Goal: Task Accomplishment & Management: Manage account settings

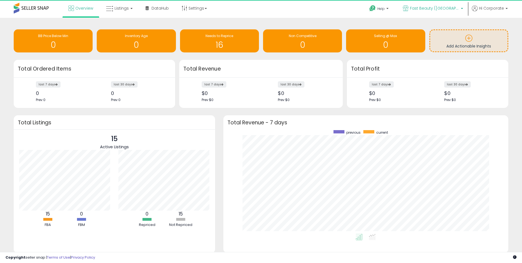
click at [461, 9] on p "Fast Beauty ([GEOGRAPHIC_DATA])" at bounding box center [433, 8] width 60 height 7
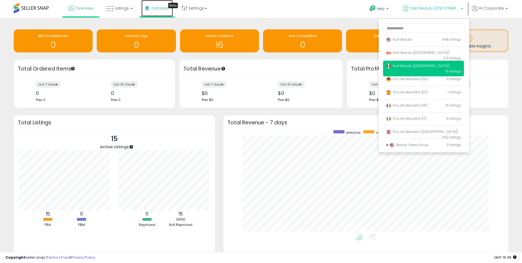
click at [155, 11] on link "DataHub Beta" at bounding box center [158, 8] width 32 height 16
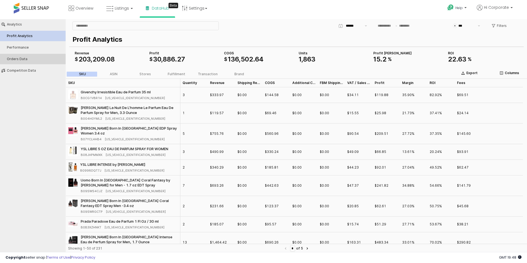
click at [23, 60] on div "Orders Data" at bounding box center [35, 59] width 57 height 4
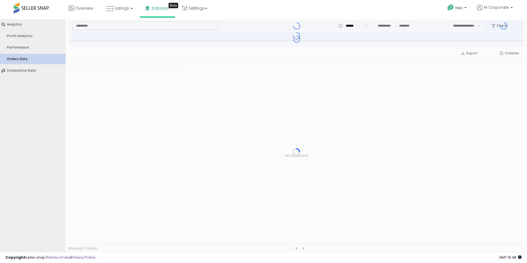
type input "***"
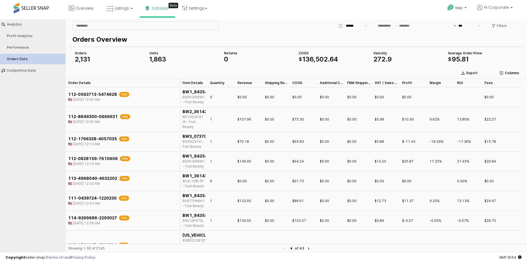
click at [276, 36] on p "Orders Overview" at bounding box center [294, 40] width 445 height 10
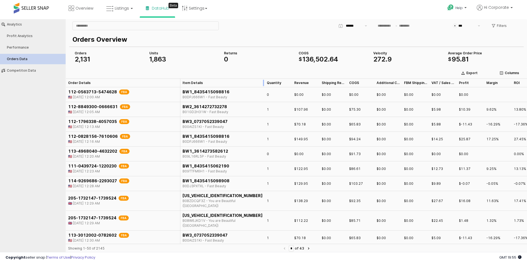
drag, startPoint x: 206, startPoint y: 83, endPoint x: 263, endPoint y: 87, distance: 56.9
click at [264, 87] on div "App Frame" at bounding box center [264, 82] width 0 height 9
click at [392, 25] on input "App Frame" at bounding box center [385, 26] width 18 height 6
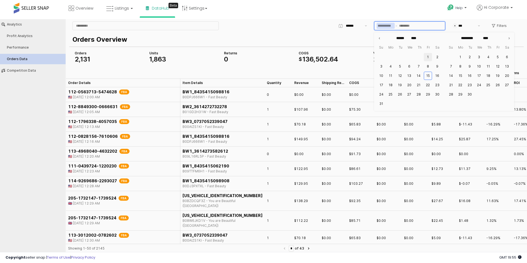
drag, startPoint x: 428, startPoint y: 67, endPoint x: 424, endPoint y: 59, distance: 9.0
click at [424, 59] on ul "1 2 3 4 5 6 7 8 9 10 11 12 13 14 15 16 17 18 19 20 21 22 23 24 25 26 27 28 29 3…" at bounding box center [408, 80] width 65 height 56
click at [426, 58] on button "1" at bounding box center [427, 57] width 8 height 8
type input "**********"
click at [427, 76] on button "15" at bounding box center [427, 76] width 8 height 8
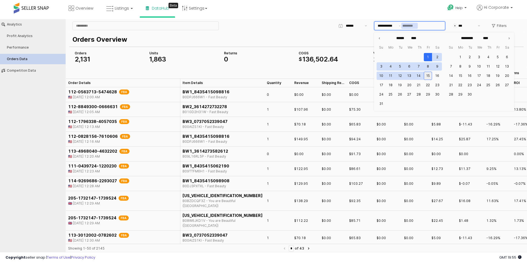
type input "**********"
click at [355, 7] on div "Help Contact Support Search Knowledge Hub Request a Feature Profile" at bounding box center [431, 11] width 174 height 23
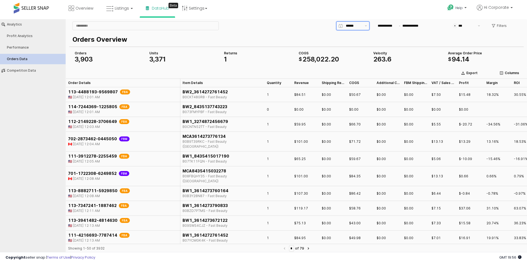
click at [354, 27] on input "App Frame" at bounding box center [354, 25] width 16 height 5
click at [356, 54] on div "Last 7 days" at bounding box center [351, 55] width 23 height 4
type input "**********"
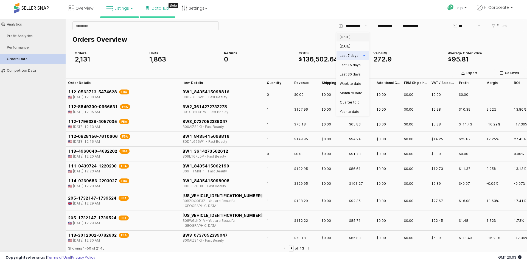
click at [120, 7] on span "Listings" at bounding box center [122, 7] width 14 height 5
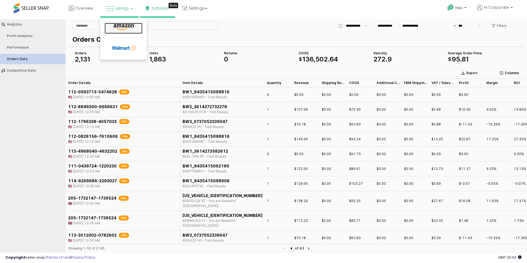
click at [122, 29] on icon at bounding box center [124, 27] width 24 height 7
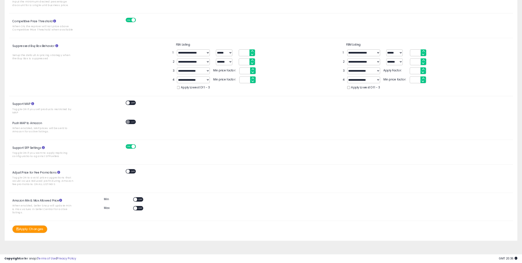
scroll to position [128, 0]
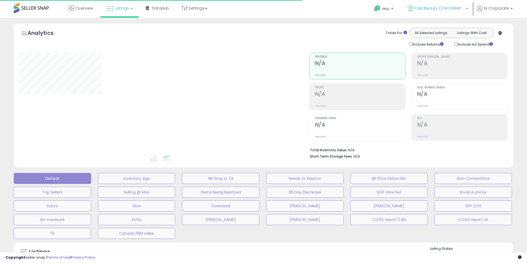
click at [464, 10] on span "Fast Beauty ([GEOGRAPHIC_DATA])" at bounding box center [438, 7] width 49 height 5
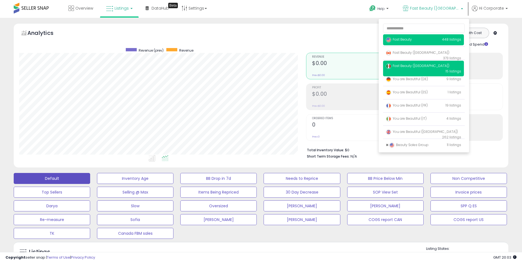
scroll to position [112, 287]
click at [412, 40] on span "Fast Beauty" at bounding box center [399, 39] width 26 height 5
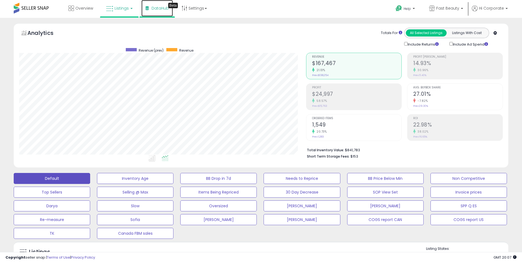
click at [153, 11] on link "DataHub Beta" at bounding box center [158, 8] width 32 height 16
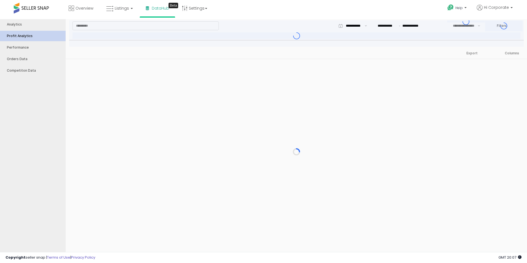
type input "***"
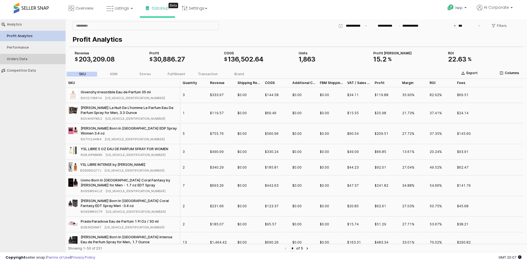
click at [35, 59] on div "Orders Data" at bounding box center [35, 59] width 57 height 4
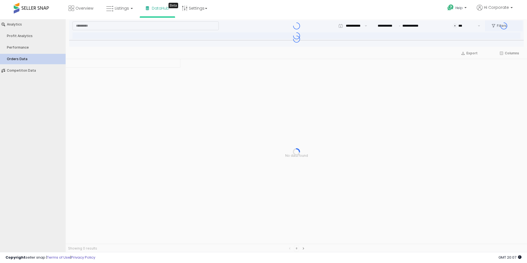
type input "***"
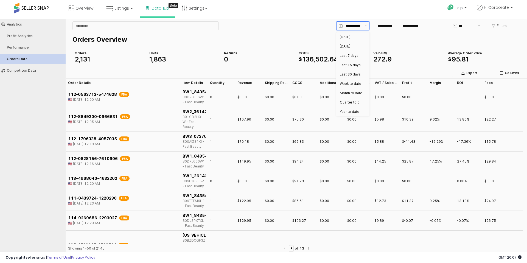
click at [356, 27] on input "App Frame" at bounding box center [354, 25] width 16 height 5
click at [350, 39] on div "Today" at bounding box center [351, 37] width 23 height 4
type input "*****"
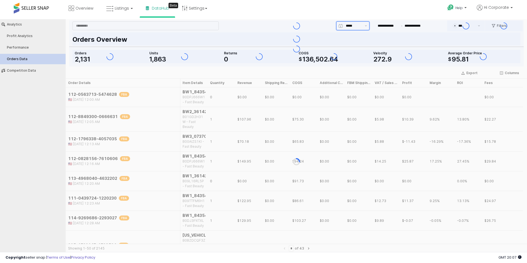
type input "**********"
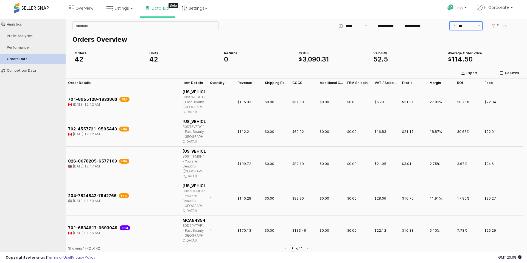
click at [458, 24] on input "***" at bounding box center [466, 25] width 16 height 5
click at [465, 84] on div "CAD" at bounding box center [466, 83] width 17 height 4
click at [501, 27] on p "Filters" at bounding box center [501, 26] width 10 height 4
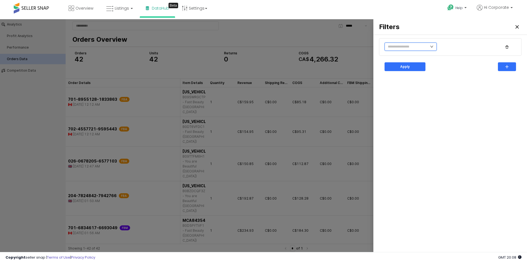
click at [421, 49] on input "text" at bounding box center [410, 47] width 52 height 8
click at [412, 86] on li "Marketplace" at bounding box center [403, 86] width 39 height 9
click at [461, 48] on input "text" at bounding box center [464, 46] width 41 height 5
click at [456, 60] on div "Canada" at bounding box center [465, 58] width 42 height 4
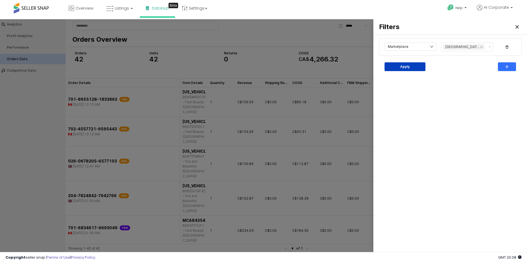
click at [412, 67] on div "Apply" at bounding box center [405, 67] width 36 height 8
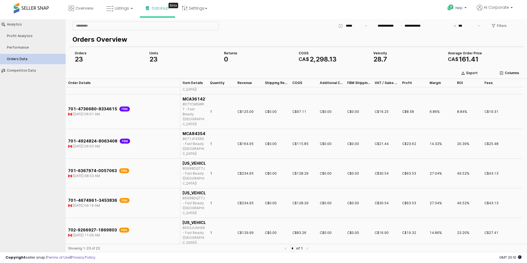
scroll to position [0, 0]
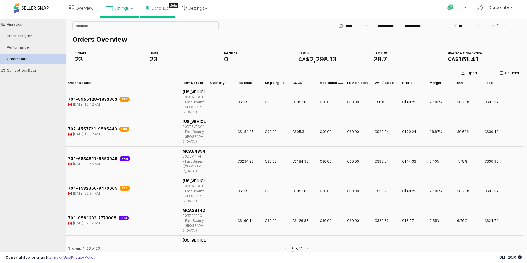
click at [123, 11] on link "Listings" at bounding box center [119, 8] width 35 height 16
click at [411, 39] on p "Orders Overview" at bounding box center [294, 40] width 445 height 10
click at [485, 24] on div "Filters" at bounding box center [499, 25] width 28 height 11
click at [480, 26] on button "Show suggestions" at bounding box center [478, 26] width 7 height 8
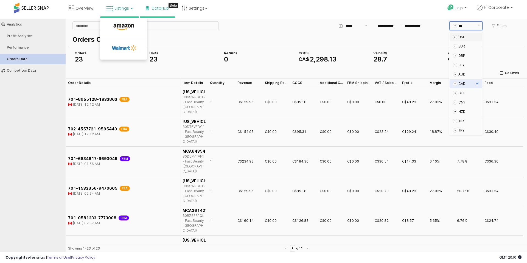
click at [465, 38] on div "USD" at bounding box center [466, 37] width 17 height 4
type input "***"
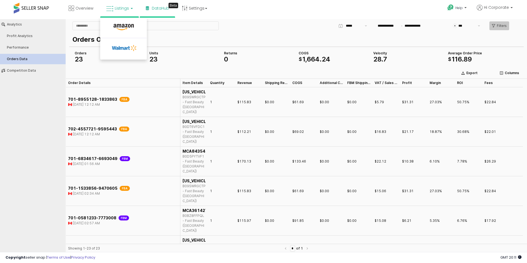
click at [501, 25] on p "Filters" at bounding box center [501, 26] width 10 height 4
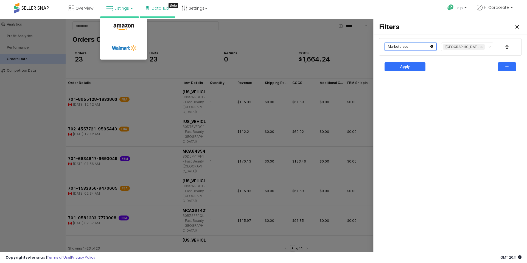
click at [412, 47] on input "text" at bounding box center [410, 47] width 52 height 8
click at [471, 51] on input "text" at bounding box center [464, 53] width 42 height 5
click at [480, 48] on icon "Remove Canada" at bounding box center [481, 47] width 2 height 2
click at [476, 48] on input "text" at bounding box center [464, 46] width 41 height 5
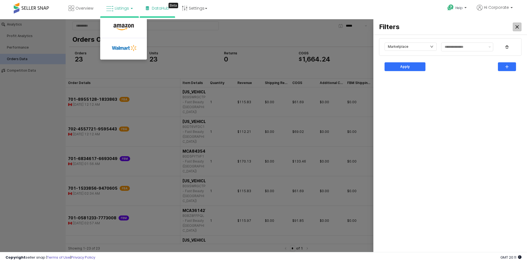
click at [518, 26] on icon "Close" at bounding box center [516, 26] width 3 height 3
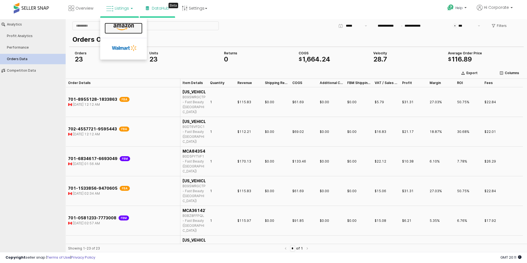
click at [118, 25] on icon at bounding box center [124, 27] width 24 height 7
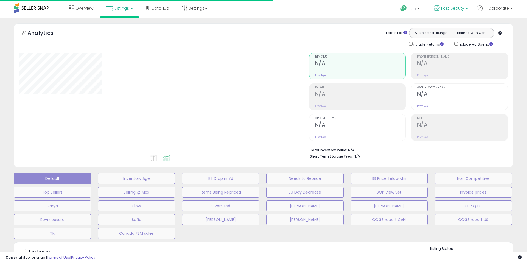
click at [464, 10] on p "Fast Beauty" at bounding box center [451, 8] width 34 height 7
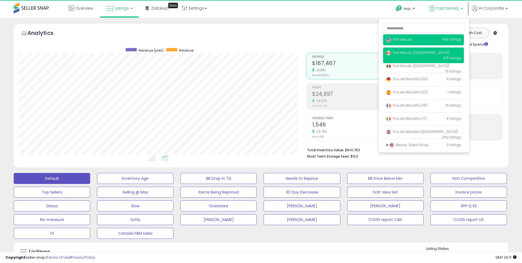
scroll to position [112, 287]
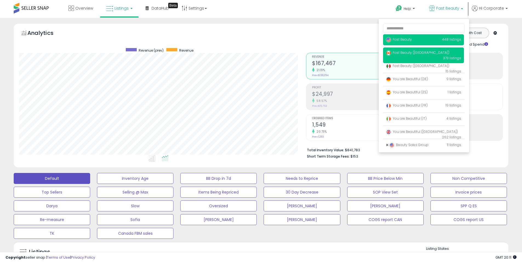
click at [415, 55] on p "Fast Beauty ([GEOGRAPHIC_DATA]) 373 listings" at bounding box center [423, 55] width 81 height 16
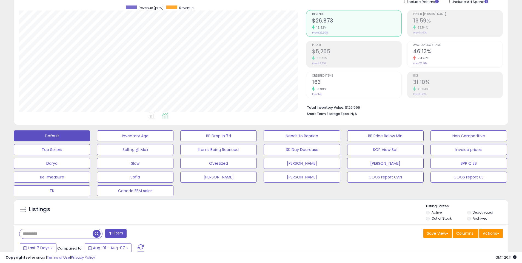
scroll to position [44, 0]
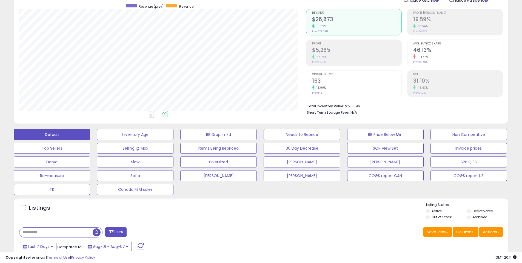
click at [33, 208] on h5 "Listings" at bounding box center [39, 208] width 21 height 8
click at [24, 208] on span at bounding box center [22, 207] width 7 height 7
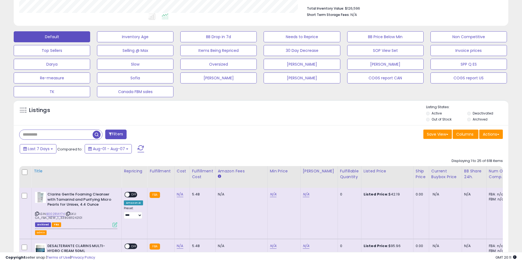
scroll to position [142, 0]
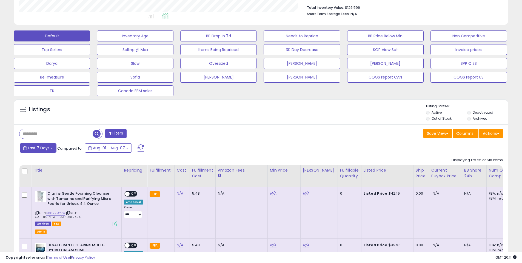
click at [44, 149] on span "Last 7 Days" at bounding box center [39, 147] width 22 height 5
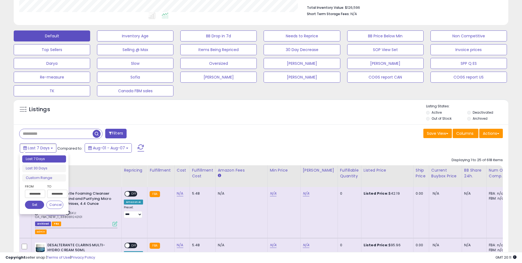
click at [40, 194] on input "**********" at bounding box center [35, 193] width 20 height 8
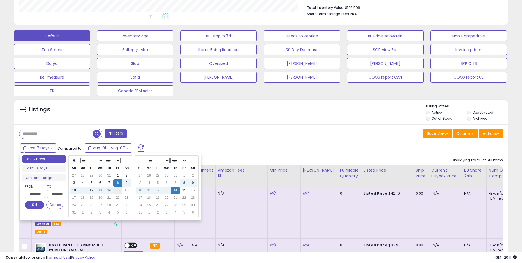
type input "**********"
click at [116, 191] on td "15" at bounding box center [118, 189] width 9 height 7
type input "**********"
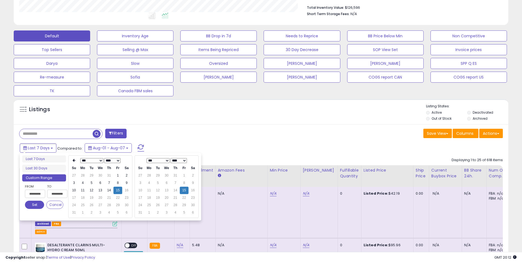
click at [192, 192] on td "16" at bounding box center [193, 189] width 9 height 7
click at [186, 191] on td "15" at bounding box center [184, 189] width 9 height 7
click at [38, 206] on button "Set" at bounding box center [34, 204] width 19 height 8
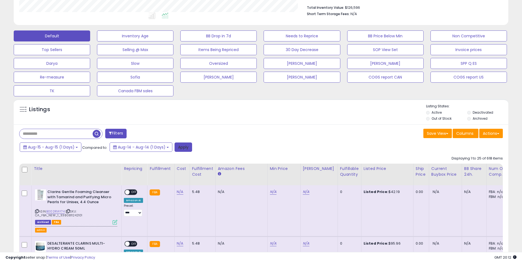
click at [185, 149] on button "Apply" at bounding box center [184, 146] width 18 height 9
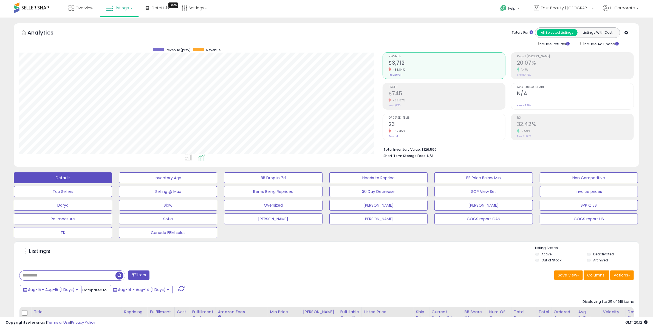
scroll to position [0, 0]
click at [526, 9] on span "Fast Beauty (Canada)" at bounding box center [565, 7] width 49 height 5
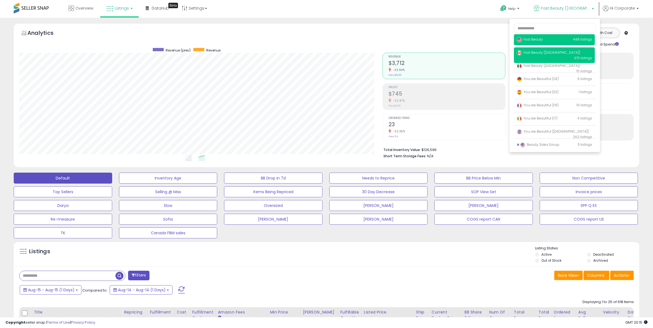
click at [526, 39] on span "Fast Beauty" at bounding box center [530, 39] width 26 height 5
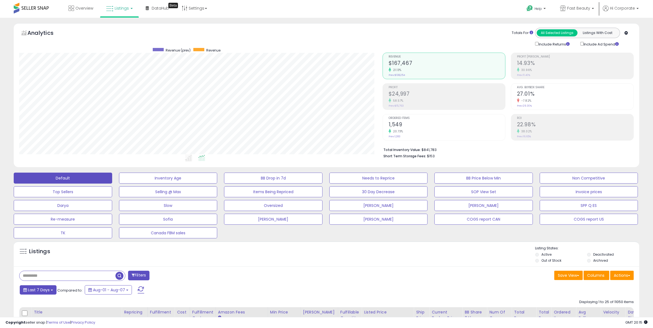
scroll to position [112, 363]
click at [33, 293] on span "Last 7 Days" at bounding box center [39, 289] width 22 height 5
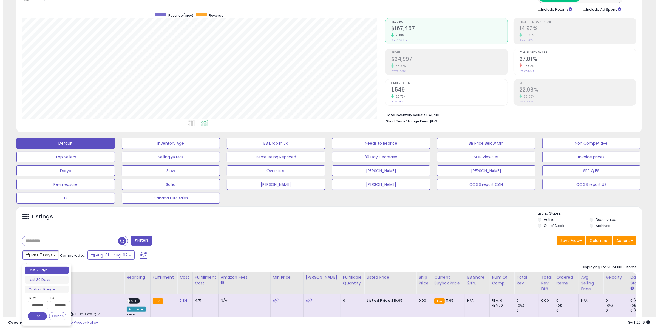
scroll to position [37, 0]
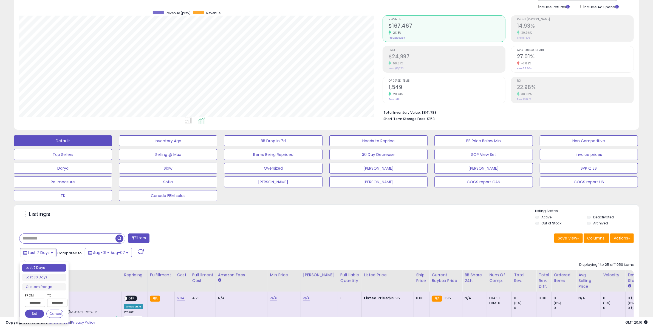
click at [37, 304] on input "**********" at bounding box center [35, 303] width 20 height 8
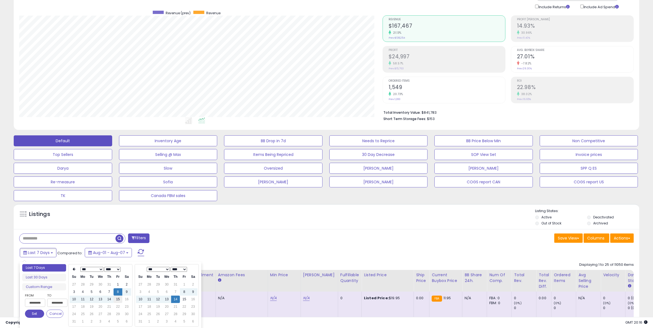
type input "**********"
click at [117, 299] on td "15" at bounding box center [118, 299] width 9 height 7
type input "**********"
click at [184, 301] on td "15" at bounding box center [184, 299] width 9 height 7
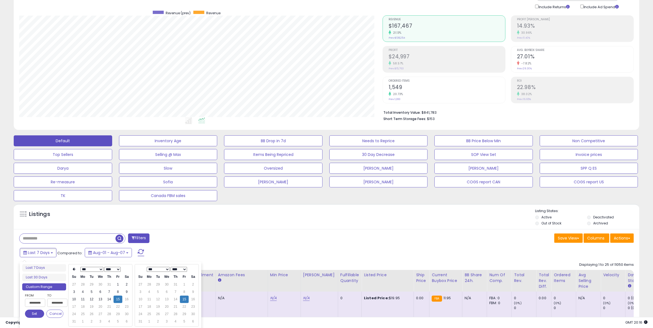
click at [32, 315] on button "Set" at bounding box center [34, 314] width 19 height 8
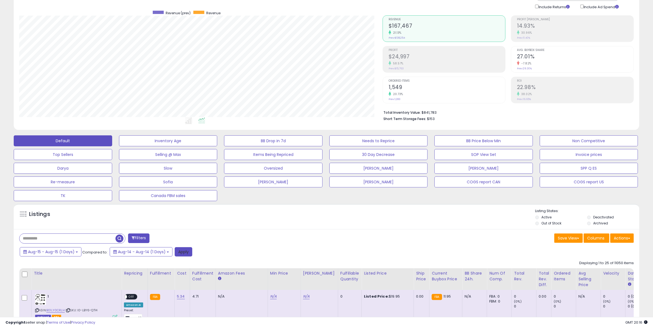
click at [188, 252] on button "Apply" at bounding box center [184, 251] width 18 height 9
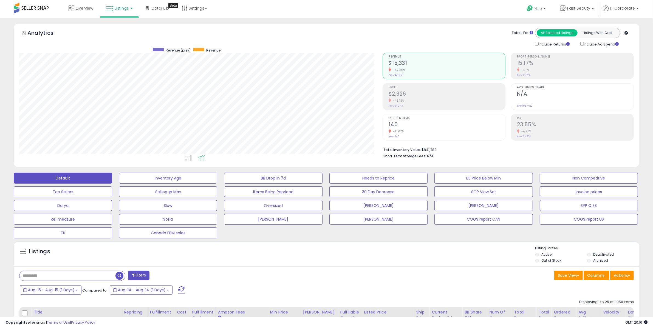
scroll to position [112, 363]
click at [597, 8] on link "Fast Beauty" at bounding box center [577, 9] width 42 height 18
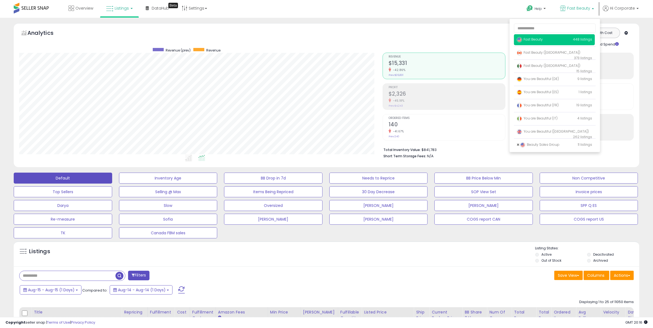
click at [597, 8] on link "Fast Beauty" at bounding box center [577, 9] width 42 height 18
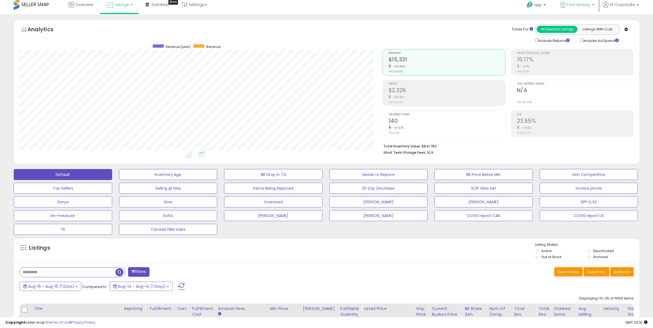
scroll to position [0, 0]
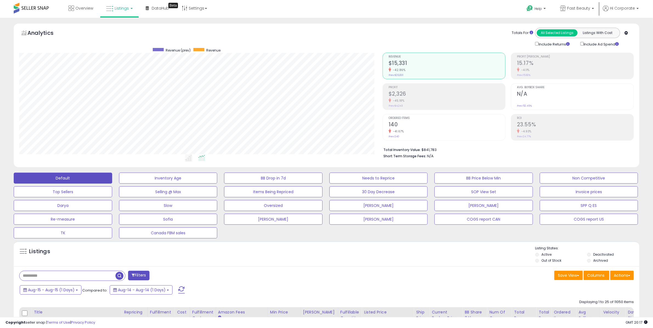
click at [160, 50] on div at bounding box center [158, 49] width 11 height 3
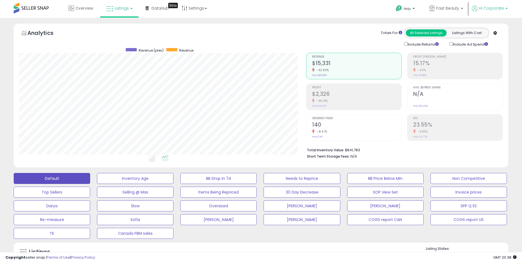
click at [497, 12] on link "Hi Corporate" at bounding box center [490, 11] width 36 height 12
click at [483, 44] on link "Stop impersonating" at bounding box center [485, 43] width 36 height 5
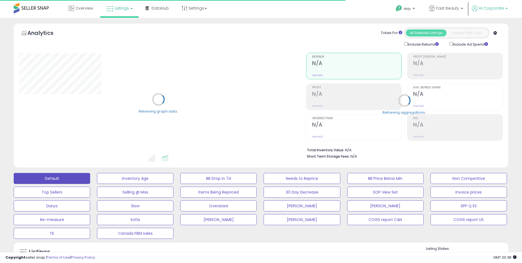
click at [503, 9] on span "Hi Corporate" at bounding box center [491, 7] width 25 height 5
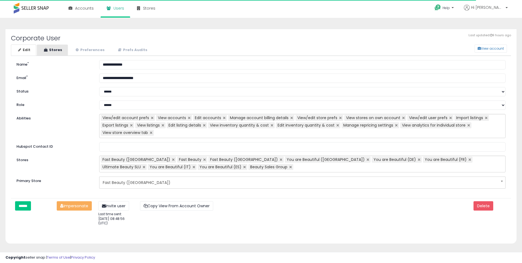
select select "**"
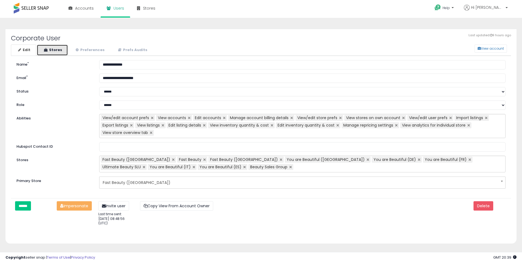
click at [56, 49] on link "Stores" at bounding box center [52, 49] width 31 height 11
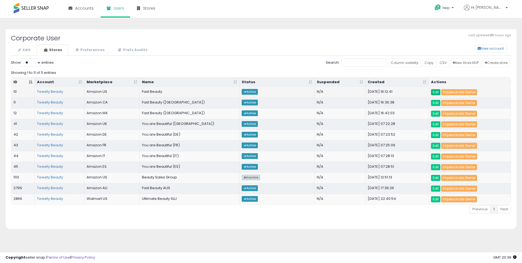
click at [438, 92] on link "Edit" at bounding box center [435, 92] width 9 height 6
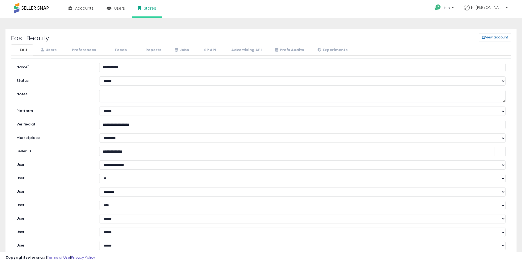
click at [437, 91] on textarea "Notes" at bounding box center [302, 96] width 407 height 13
click at [150, 50] on link "Reports" at bounding box center [156, 49] width 34 height 11
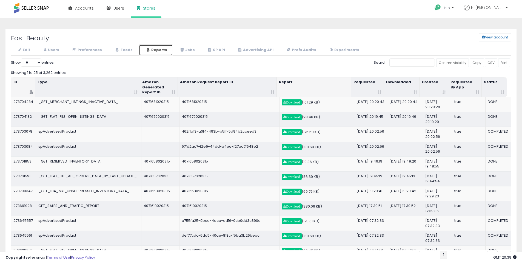
click at [415, 91] on th "Downloaded" at bounding box center [402, 87] width 36 height 20
click at [414, 93] on th "Downloaded" at bounding box center [402, 87] width 36 height 20
click at [417, 90] on th "Downloaded" at bounding box center [402, 87] width 36 height 20
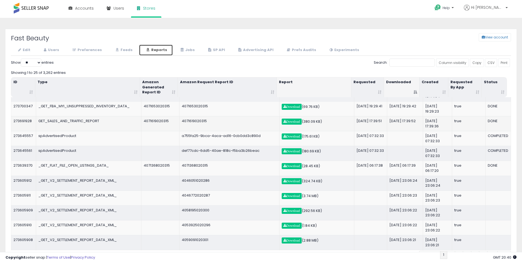
scroll to position [86, 0]
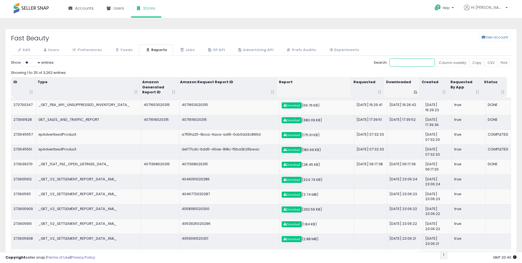
click at [412, 64] on input "Search:" at bounding box center [413, 62] width 46 height 8
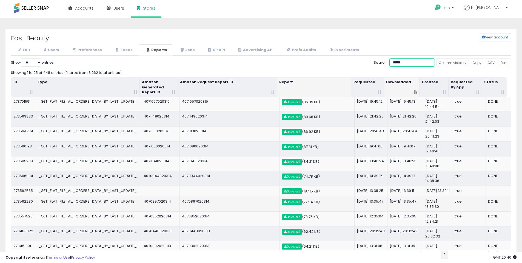
scroll to position [0, 0]
type input "*****"
drag, startPoint x: 370, startPoint y: 106, endPoint x: 349, endPoint y: 106, distance: 21.1
click at [349, 106] on tr "273701591 _GET_FLAT_FILE_ALL_ORDERS_DATA_BY_LAST_UPDATE_ 4071657020315 40716570…" at bounding box center [261, 104] width 500 height 15
click at [356, 109] on td "2025-08-15 19:45:12" at bounding box center [371, 104] width 33 height 15
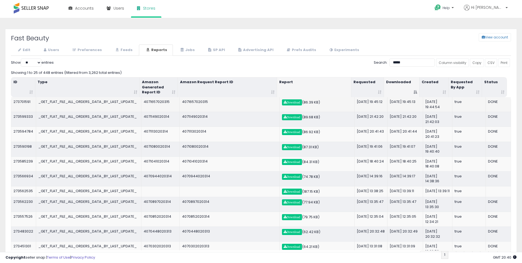
drag, startPoint x: 354, startPoint y: 107, endPoint x: 369, endPoint y: 106, distance: 15.1
click at [369, 106] on td "2025-08-15 19:45:12" at bounding box center [371, 104] width 33 height 15
drag, startPoint x: 372, startPoint y: 123, endPoint x: 353, endPoint y: 117, distance: 19.7
click at [355, 117] on td "2025-08-14 21:42:20" at bounding box center [371, 119] width 33 height 15
drag, startPoint x: 367, startPoint y: 137, endPoint x: 347, endPoint y: 133, distance: 20.4
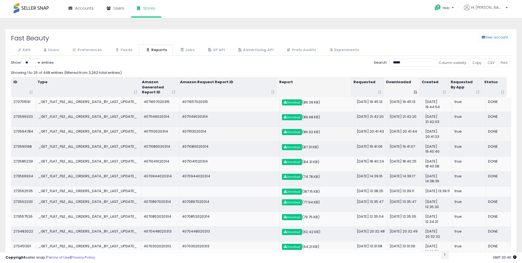
click at [347, 133] on tr "273594784 _GET_FLAT_FILE_ALL_ORDERS_DATA_BY_LAST_UPDATE_ 4071113020314 40711130…" at bounding box center [261, 133] width 500 height 15
click at [345, 33] on div "Fast Beauty View account" at bounding box center [261, 38] width 509 height 11
drag, startPoint x: 371, startPoint y: 199, endPoint x: 349, endPoint y: 102, distance: 99.4
click at [347, 62] on div "Search: *****" at bounding box center [261, 63] width 500 height 10
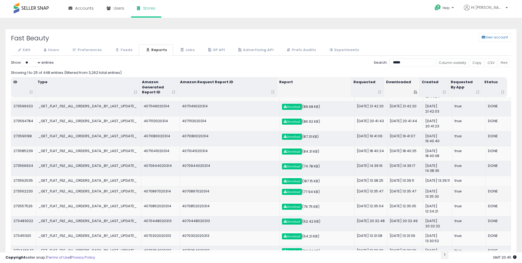
scroll to position [12, 0]
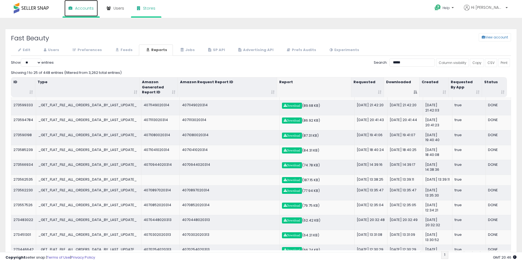
click at [89, 8] on span "Accounts" at bounding box center [84, 7] width 19 height 5
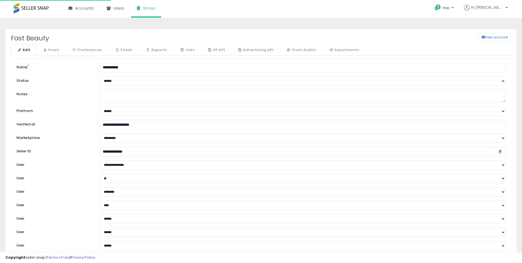
select select "**"
click at [49, 50] on link "Users" at bounding box center [51, 49] width 28 height 11
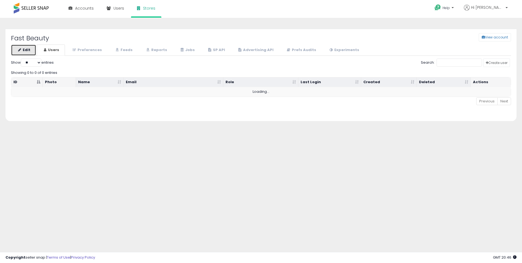
click at [18, 49] on link "Edit" at bounding box center [23, 49] width 25 height 11
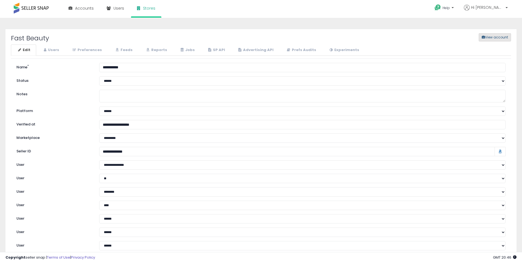
click at [500, 35] on button "View account" at bounding box center [495, 37] width 32 height 8
select select "**"
drag, startPoint x: 61, startPoint y: 43, endPoint x: 2, endPoint y: 35, distance: 59.2
click at [2, 35] on div "Fast Beauty View account Edit Users" at bounding box center [261, 249] width 520 height 441
copy h2 "Fast Beauty"
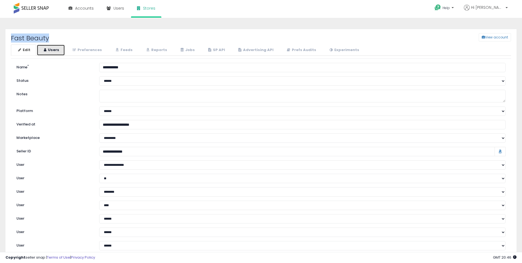
click at [48, 51] on link "Users" at bounding box center [51, 49] width 28 height 11
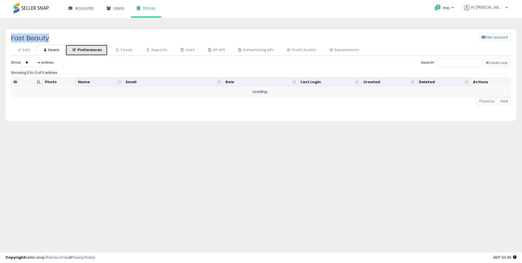
click at [89, 50] on link "Preferences" at bounding box center [87, 49] width 42 height 11
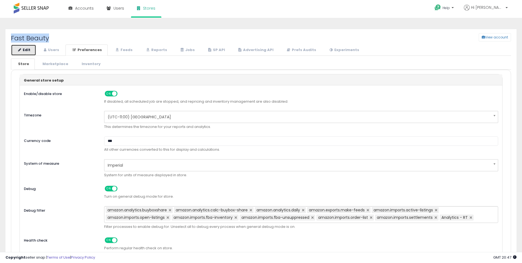
click at [31, 53] on link "Edit" at bounding box center [23, 49] width 25 height 11
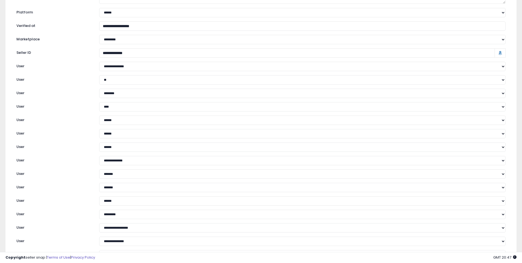
scroll to position [19, 0]
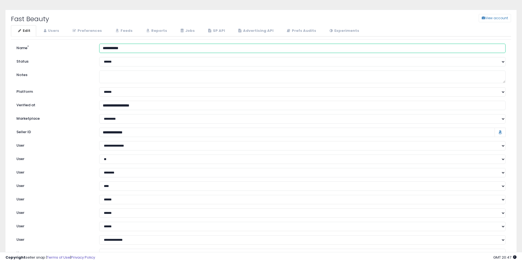
drag, startPoint x: 135, startPoint y: 49, endPoint x: 109, endPoint y: 49, distance: 25.8
click at [109, 49] on input "**********" at bounding box center [302, 48] width 407 height 9
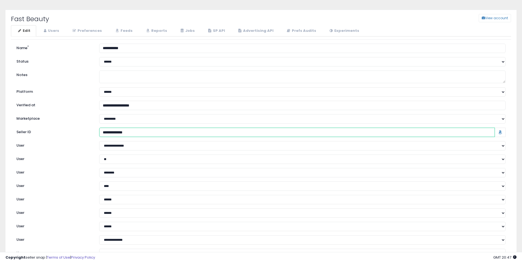
drag, startPoint x: 110, startPoint y: 132, endPoint x: 86, endPoint y: 132, distance: 23.9
click at [86, 132] on div "Seller ID" at bounding box center [261, 132] width 498 height 9
click at [493, 18] on button "View account" at bounding box center [495, 18] width 32 height 8
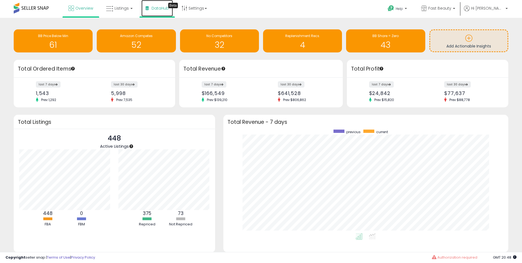
click at [153, 9] on span "DataHub" at bounding box center [160, 7] width 17 height 5
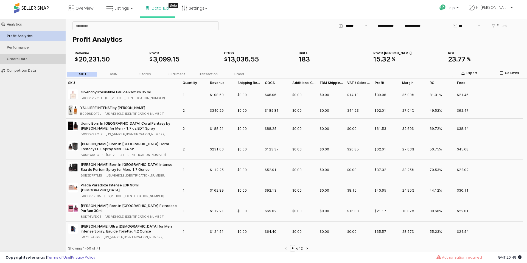
click at [32, 58] on div "Orders Data" at bounding box center [35, 59] width 57 height 4
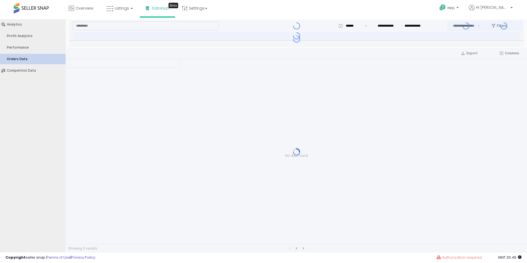
type input "***"
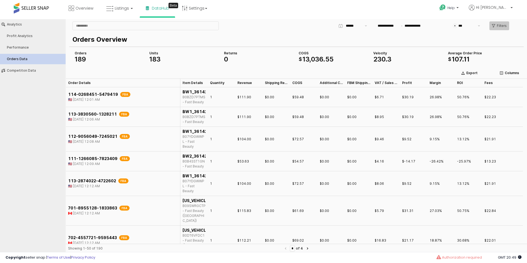
click at [498, 25] on p "Filters" at bounding box center [501, 26] width 10 height 4
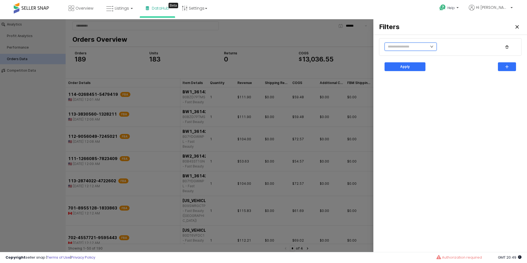
click at [432, 48] on input "text" at bounding box center [410, 47] width 52 height 8
click at [407, 78] on li "Marketplace" at bounding box center [403, 77] width 39 height 9
click at [460, 44] on div at bounding box center [463, 47] width 45 height 8
click at [450, 67] on div "US" at bounding box center [465, 67] width 42 height 4
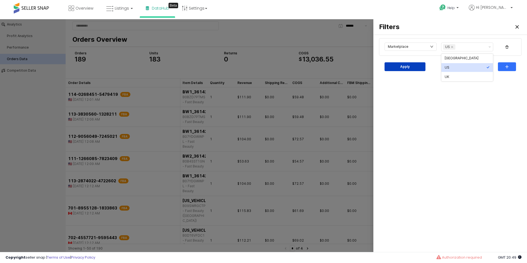
click at [417, 67] on div "Apply" at bounding box center [405, 67] width 36 height 8
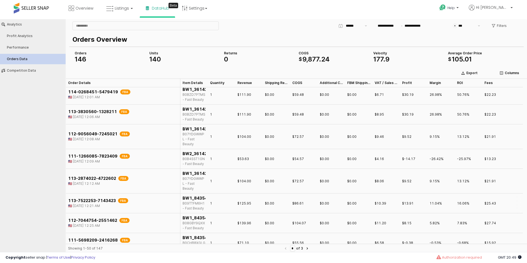
scroll to position [0, 0]
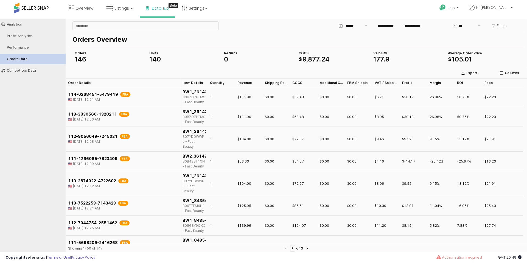
click at [177, 60] on div "140" at bounding box center [184, 59] width 70 height 7
